Goal: Task Accomplishment & Management: Manage account settings

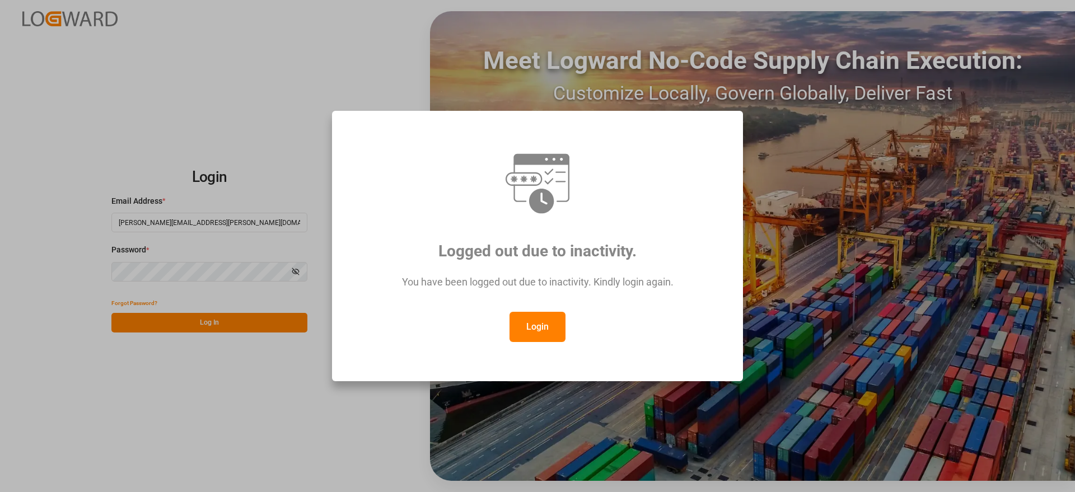
click at [540, 339] on button "Login" at bounding box center [538, 327] width 56 height 30
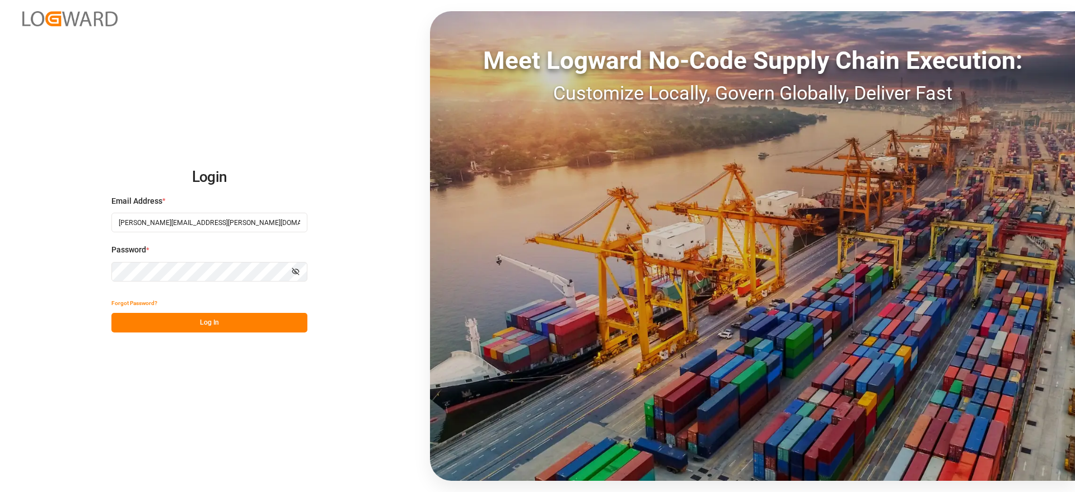
click at [217, 324] on button "Log In" at bounding box center [209, 323] width 196 height 20
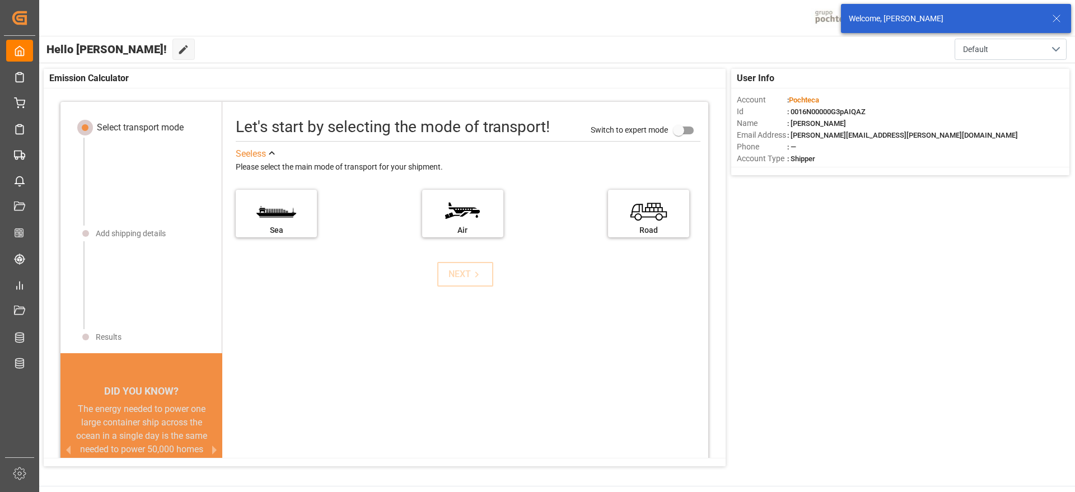
click at [1062, 16] on icon at bounding box center [1056, 18] width 13 height 13
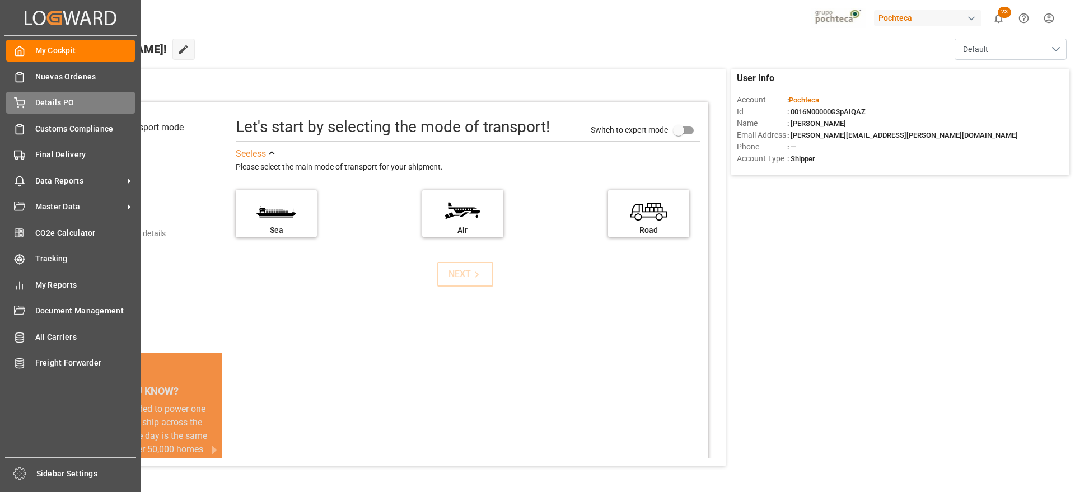
click at [48, 112] on div "Details PO Details PO" at bounding box center [70, 103] width 129 height 22
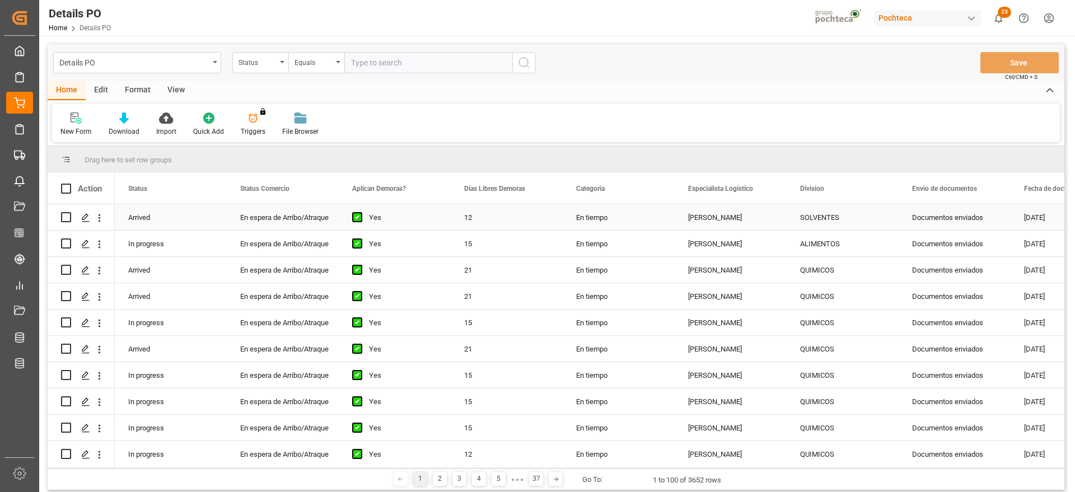
click at [943, 214] on div "Documentos enviados" at bounding box center [955, 217] width 112 height 26
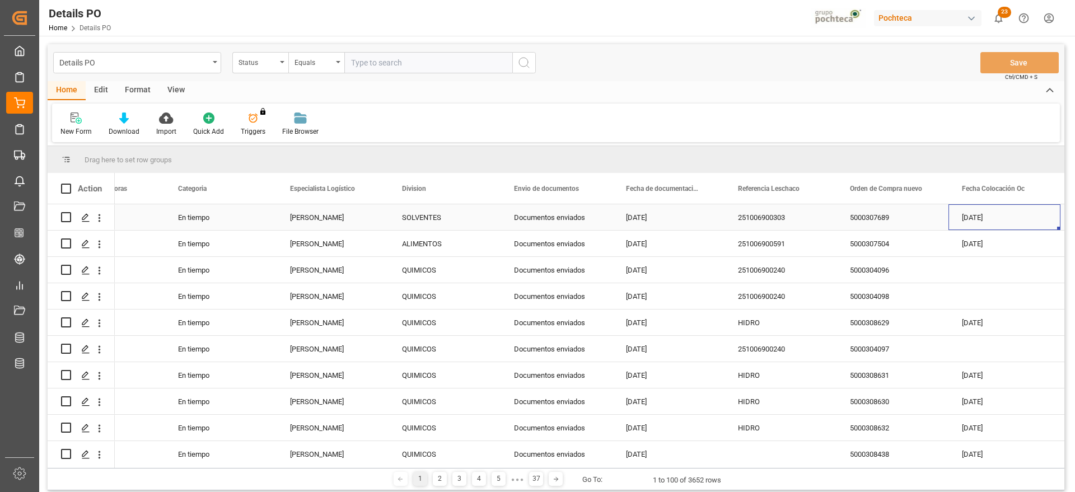
scroll to position [0, 510]
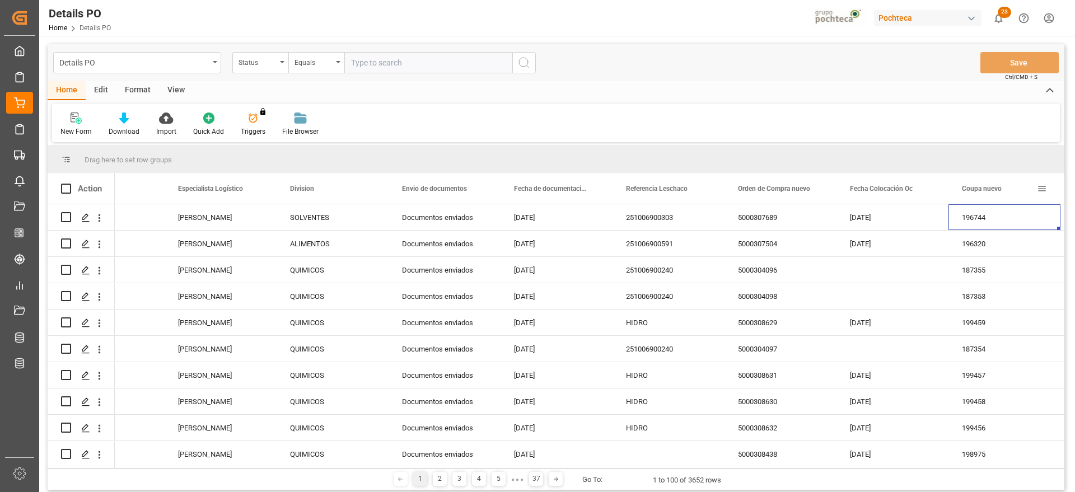
click at [1040, 189] on span at bounding box center [1042, 189] width 10 height 10
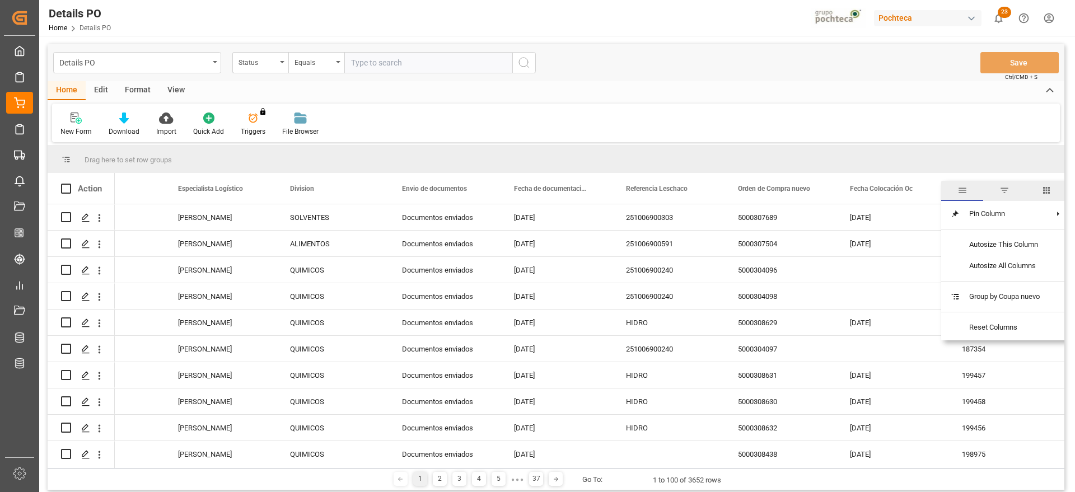
click at [1012, 193] on span "filter" at bounding box center [1004, 191] width 42 height 20
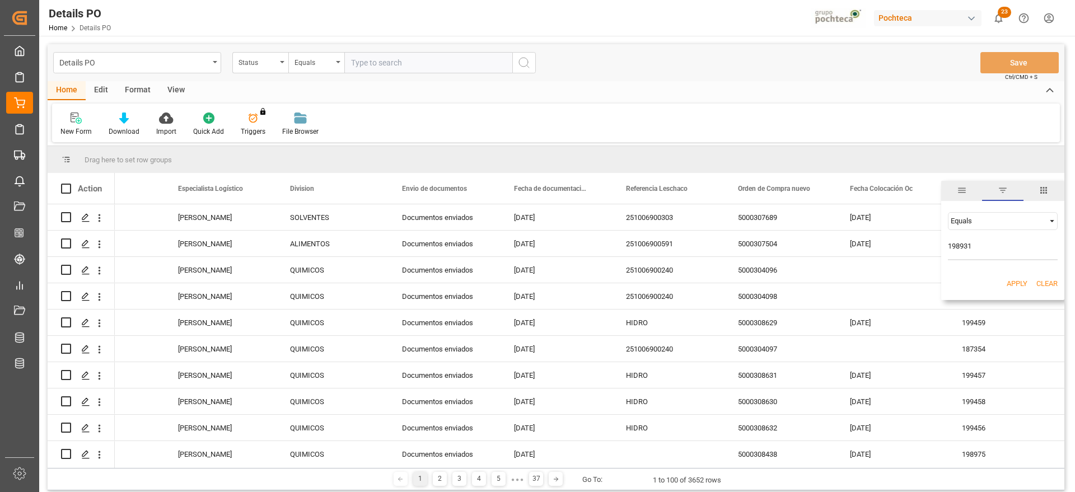
type input "198931"
click at [1011, 283] on button "Apply" at bounding box center [1017, 283] width 21 height 11
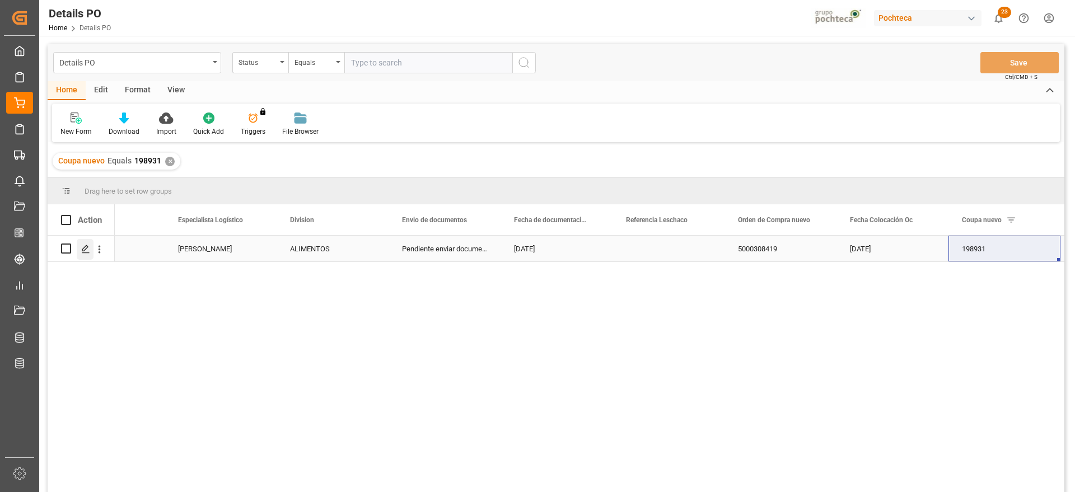
click at [82, 245] on icon "Press SPACE to select this row." at bounding box center [85, 249] width 9 height 9
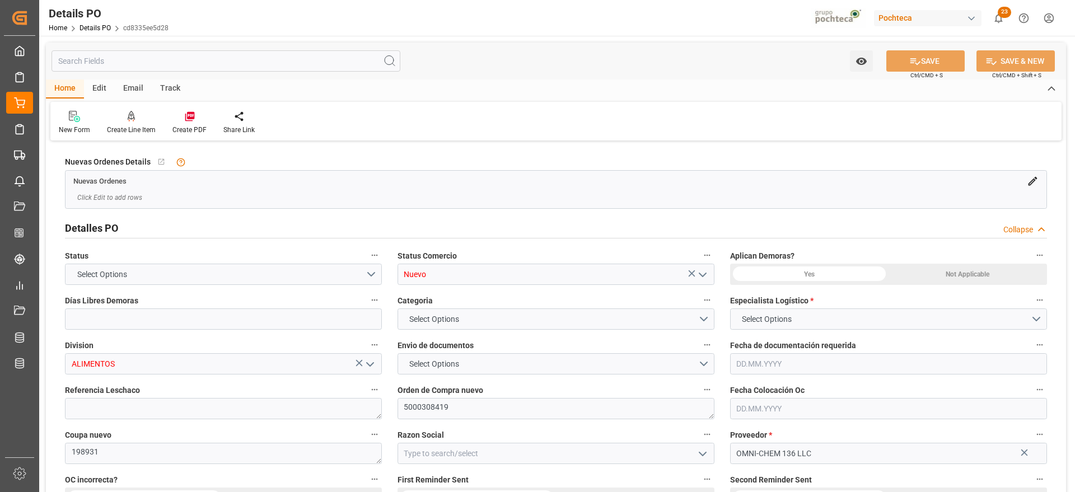
type input "0"
type input "[DATE]"
click at [699, 277] on icon "open menu" at bounding box center [702, 274] width 13 height 13
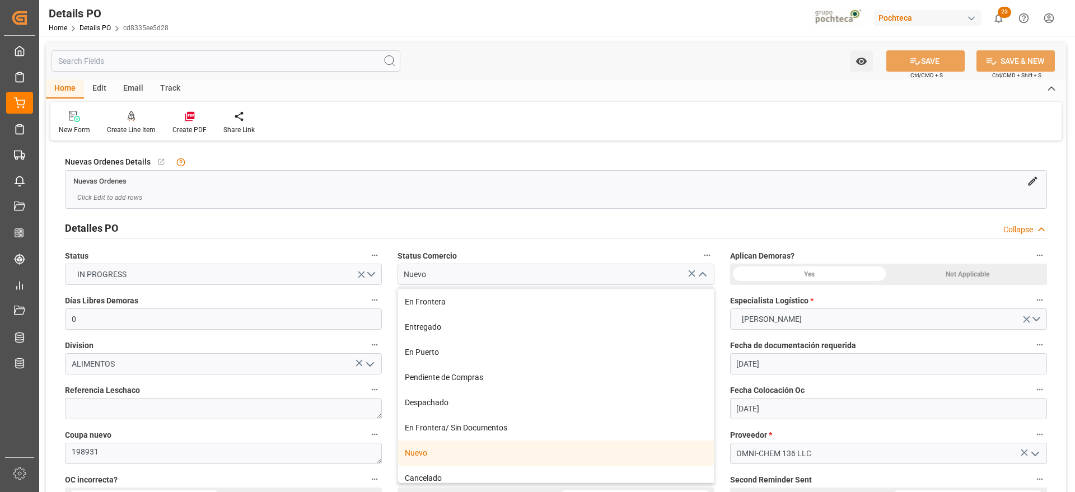
scroll to position [124, 0]
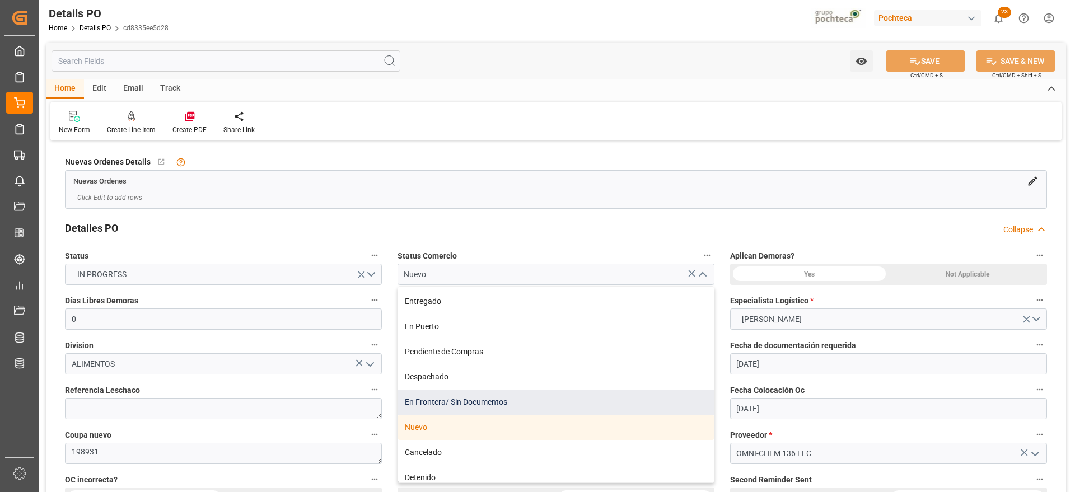
click at [552, 405] on div "En Frontera/ Sin Documentos" at bounding box center [556, 402] width 316 height 25
type input "En Frontera/ Sin Documentos"
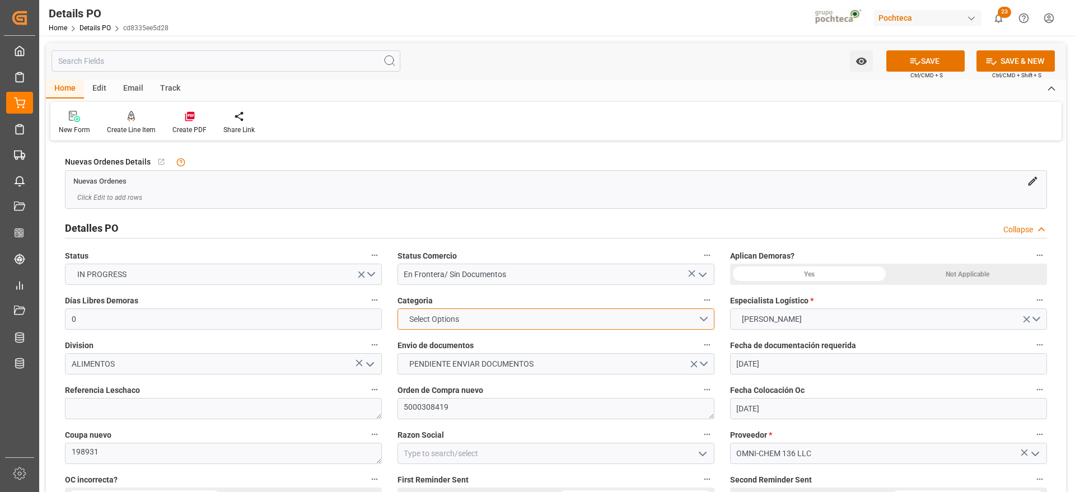
click at [706, 318] on button "Select Options" at bounding box center [556, 319] width 317 height 21
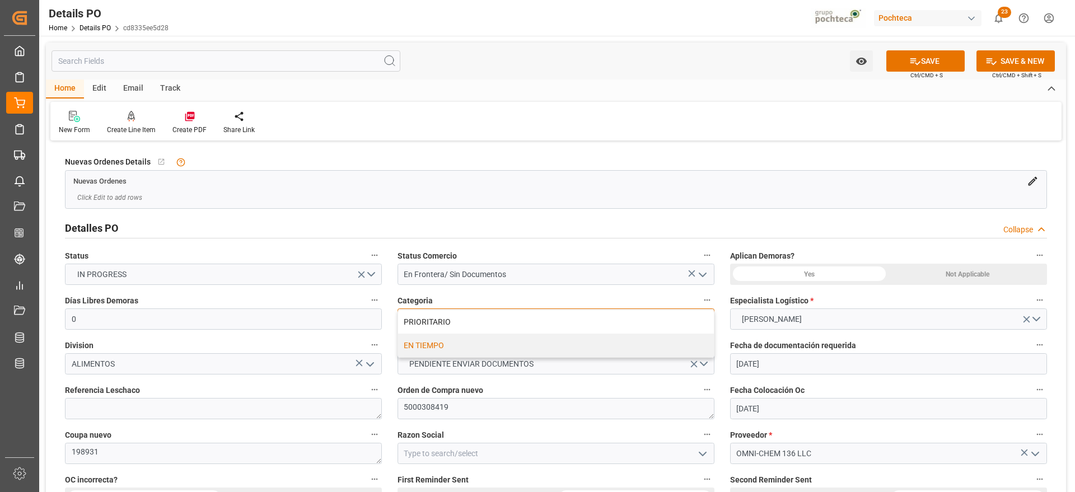
click at [498, 344] on div "EN TIEMPO" at bounding box center [556, 346] width 316 height 24
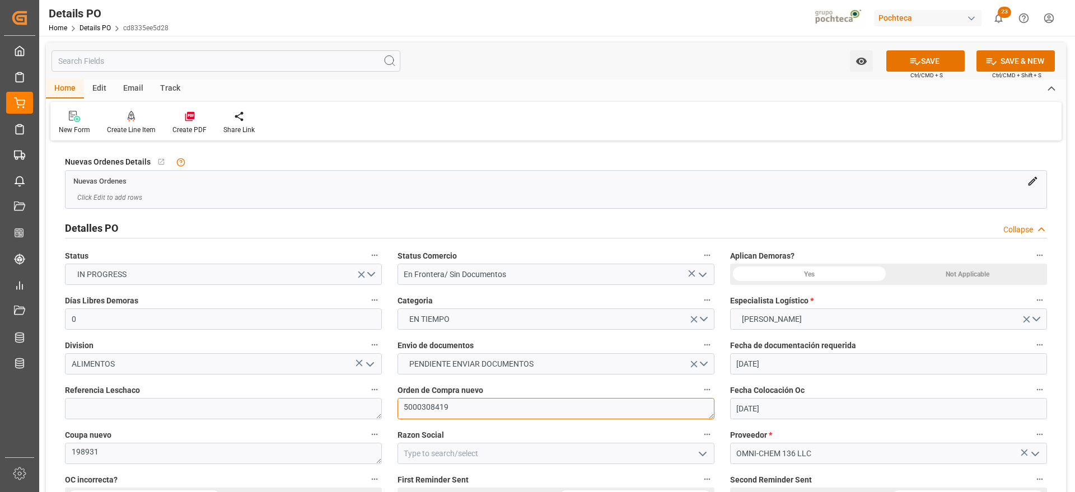
drag, startPoint x: 455, startPoint y: 407, endPoint x: 398, endPoint y: 414, distance: 57.0
click at [398, 414] on textarea "5000308419" at bounding box center [556, 408] width 317 height 21
click at [935, 64] on button "SAVE" at bounding box center [925, 60] width 78 height 21
